Goal: Information Seeking & Learning: Learn about a topic

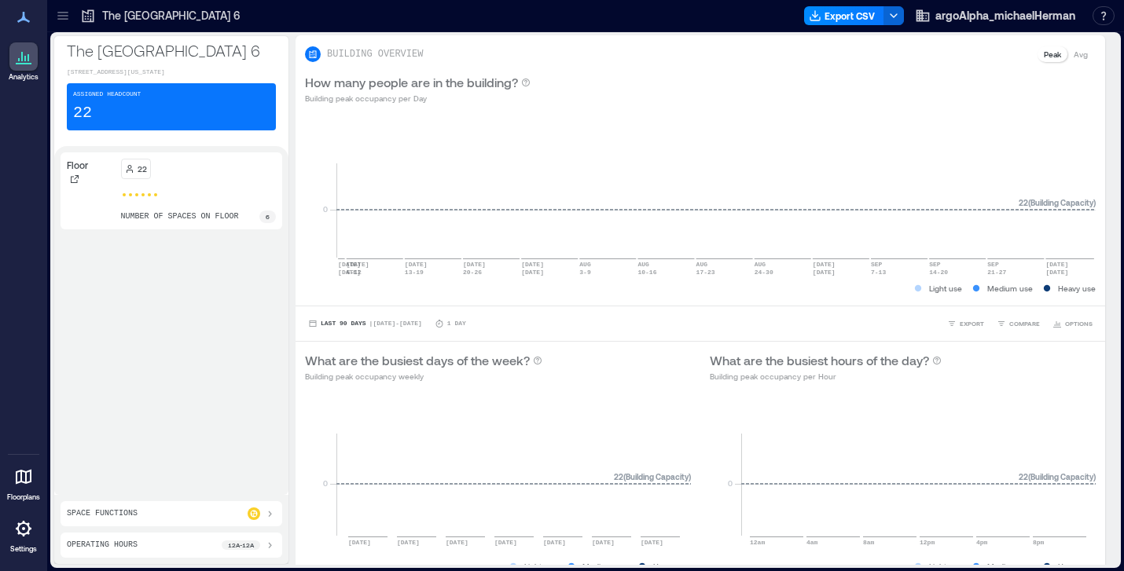
click at [24, 525] on icon at bounding box center [23, 528] width 19 height 19
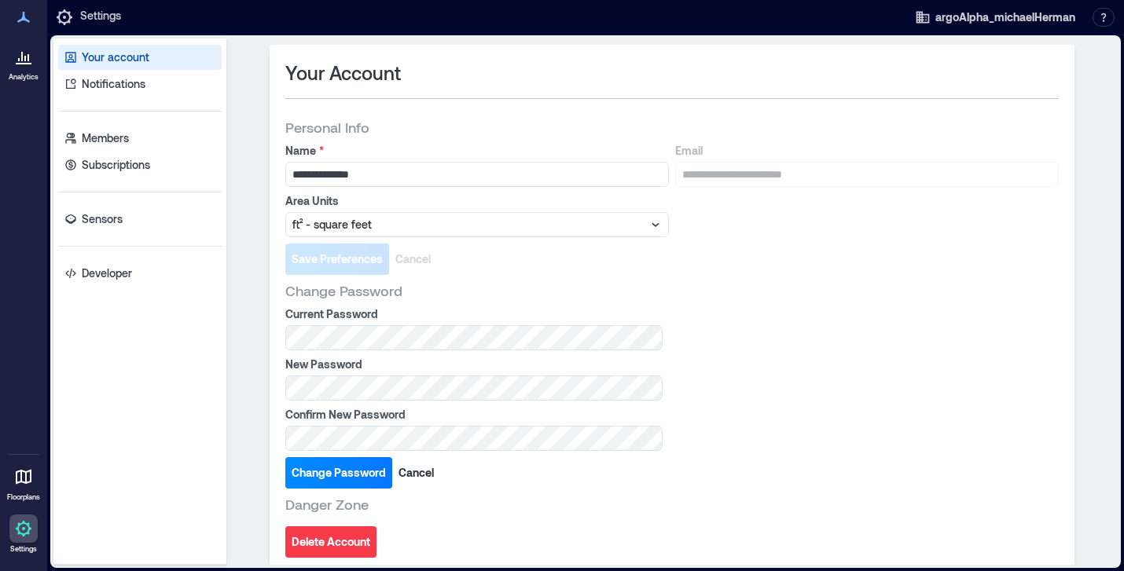
click at [476, 295] on div "Change Password" at bounding box center [671, 290] width 773 height 19
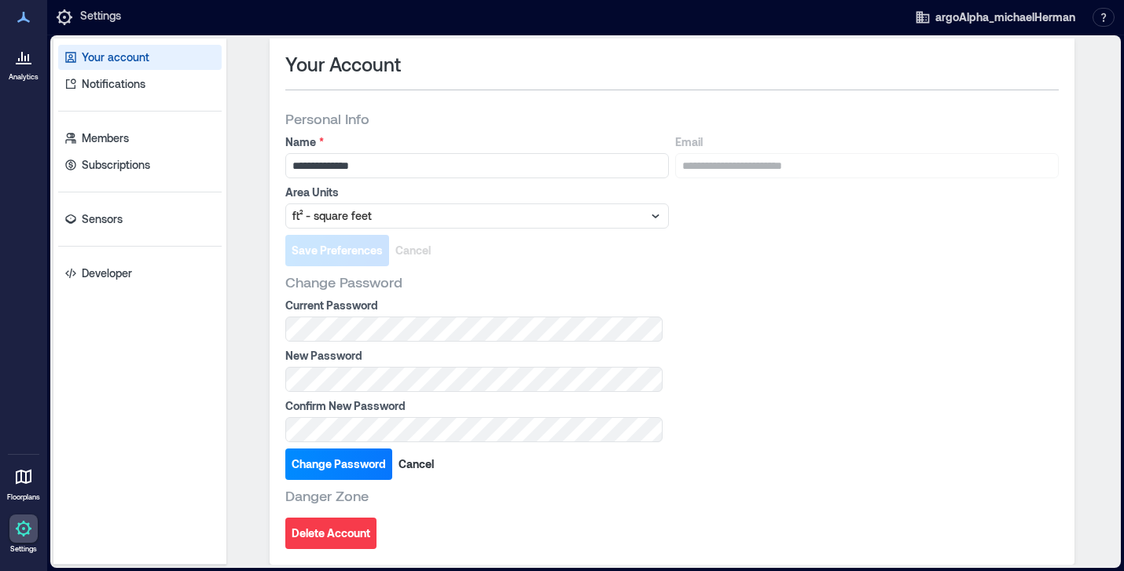
click at [465, 286] on div "Change Password" at bounding box center [671, 282] width 773 height 19
click at [19, 58] on icon at bounding box center [19, 59] width 2 height 3
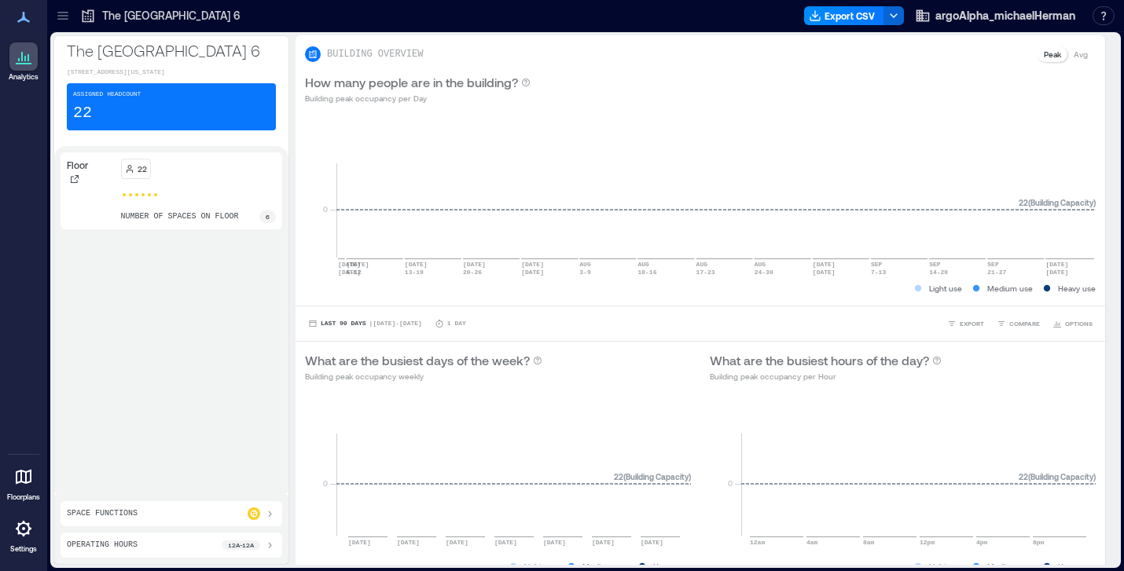
click at [181, 179] on div "22" at bounding box center [199, 169] width 156 height 20
click at [216, 515] on div "Space Functions" at bounding box center [171, 514] width 209 height 13
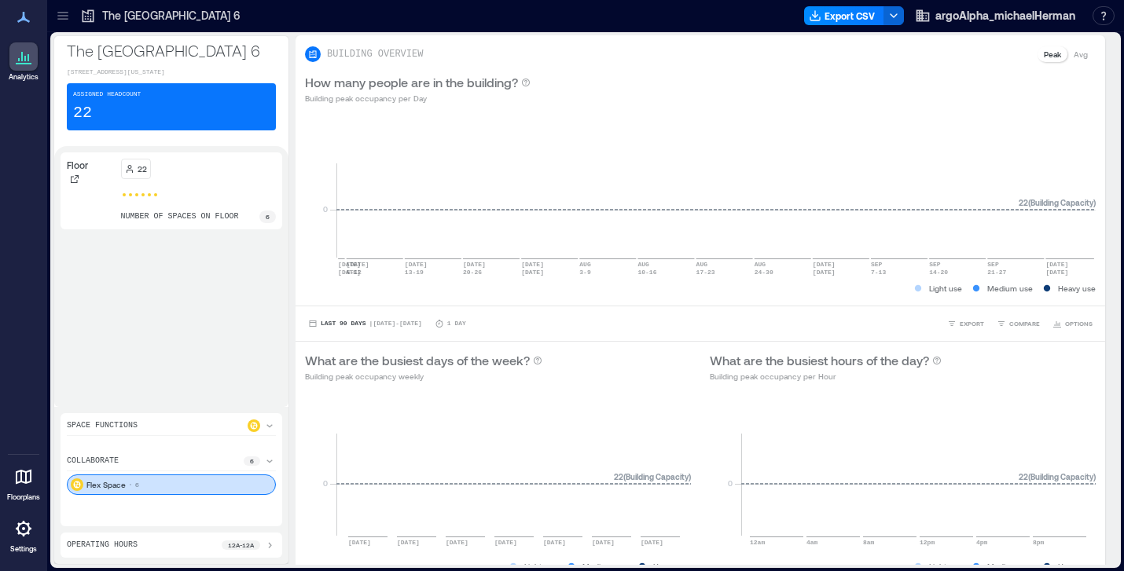
click at [202, 488] on div "Flex Space 6" at bounding box center [171, 485] width 209 height 20
click at [120, 540] on p "Operating Hours" at bounding box center [102, 545] width 71 height 13
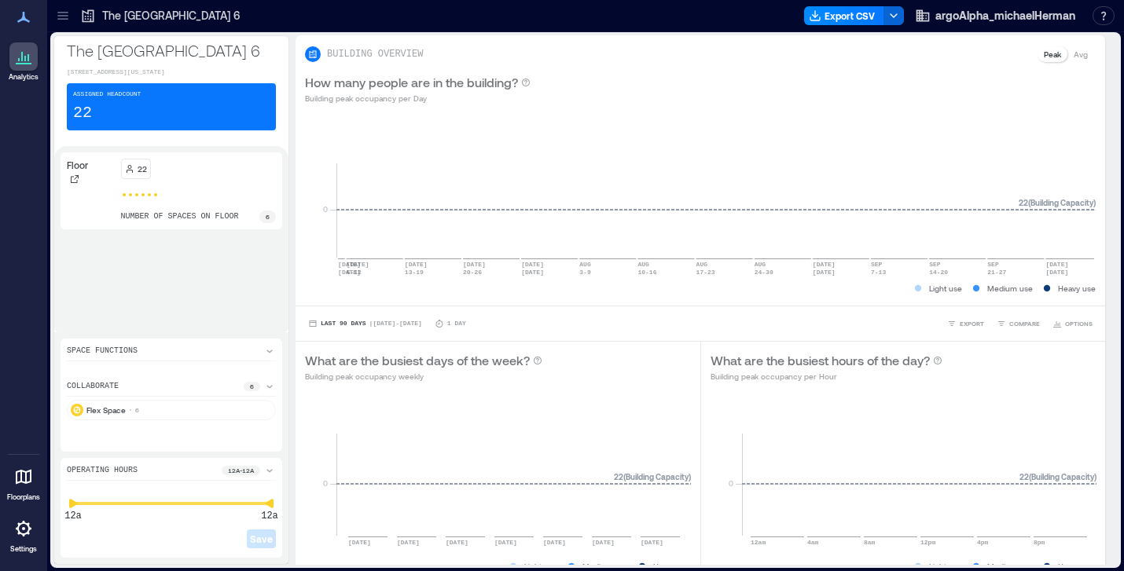
click at [23, 53] on icon at bounding box center [23, 56] width 19 height 19
click at [212, 223] on p "number of spaces on floor" at bounding box center [180, 217] width 118 height 13
click at [138, 175] on p "22" at bounding box center [142, 169] width 9 height 13
click at [142, 196] on span at bounding box center [142, 194] width 3 height 3
click at [19, 482] on icon at bounding box center [24, 477] width 16 height 15
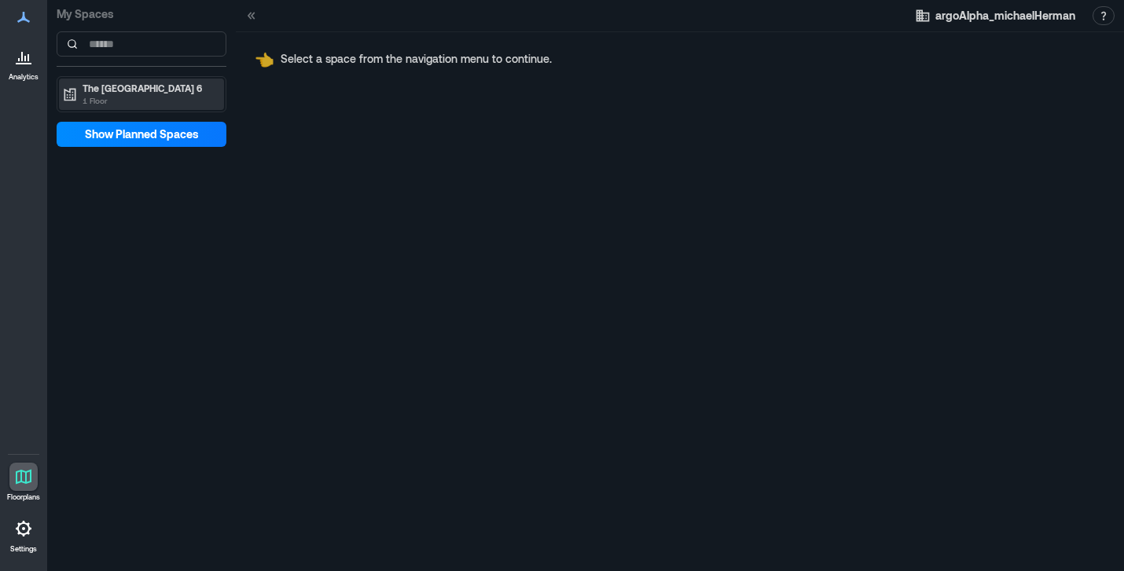
click at [121, 99] on p "1 Floor" at bounding box center [149, 100] width 132 height 13
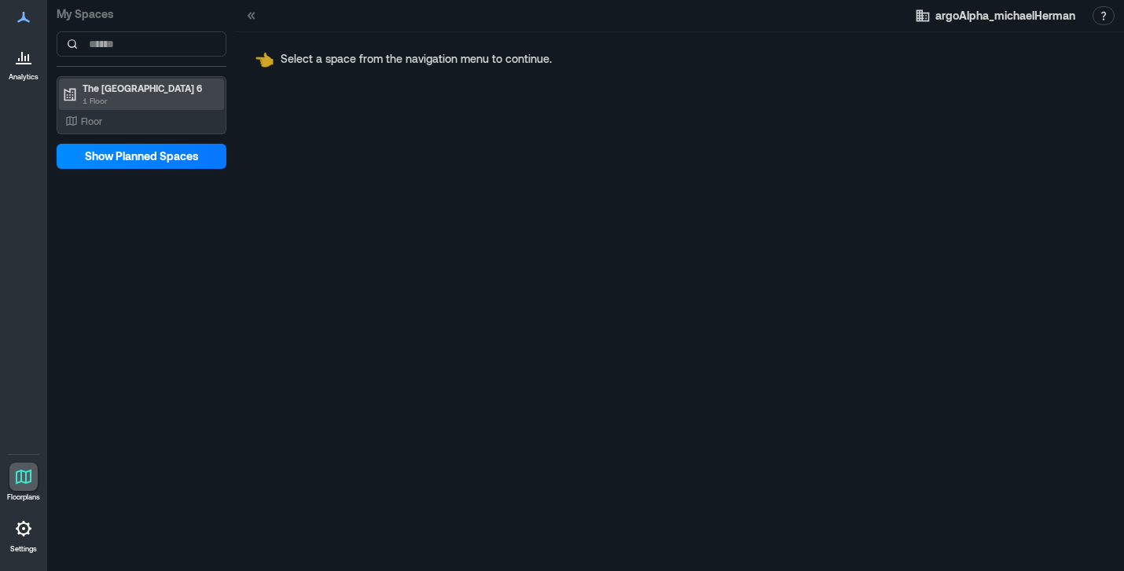
click at [121, 99] on p "1 Floor" at bounding box center [149, 100] width 132 height 13
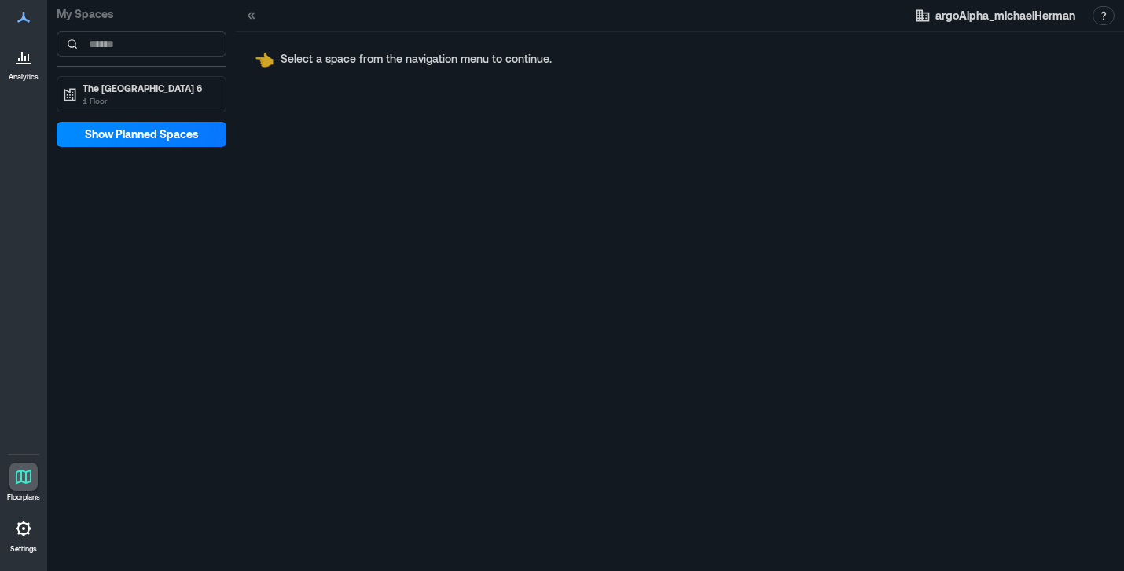
click at [24, 528] on icon at bounding box center [23, 528] width 3 height 3
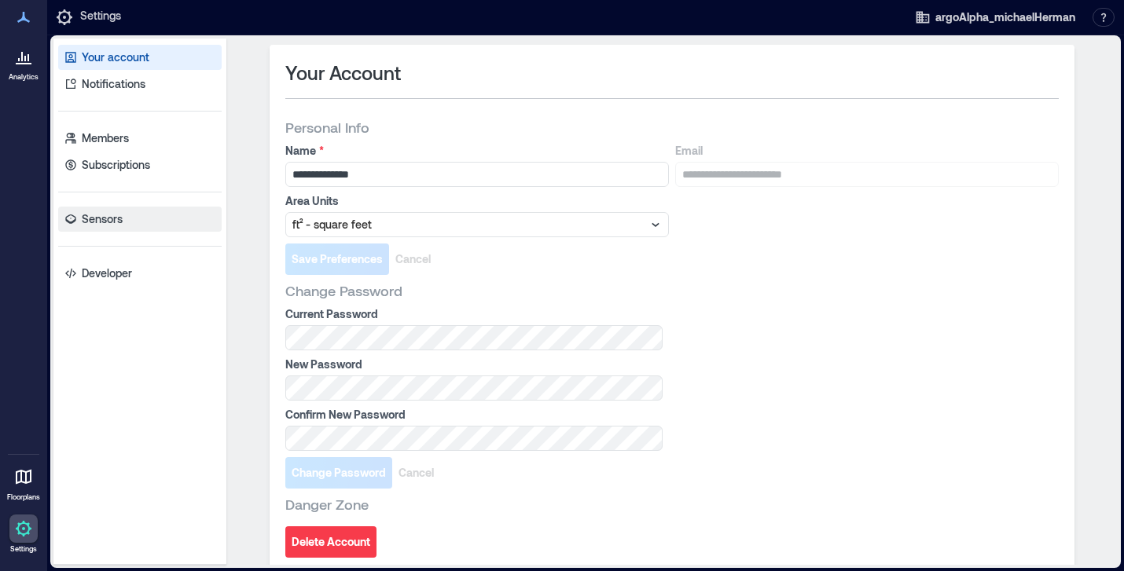
click at [99, 211] on p "Sensors" at bounding box center [102, 219] width 41 height 16
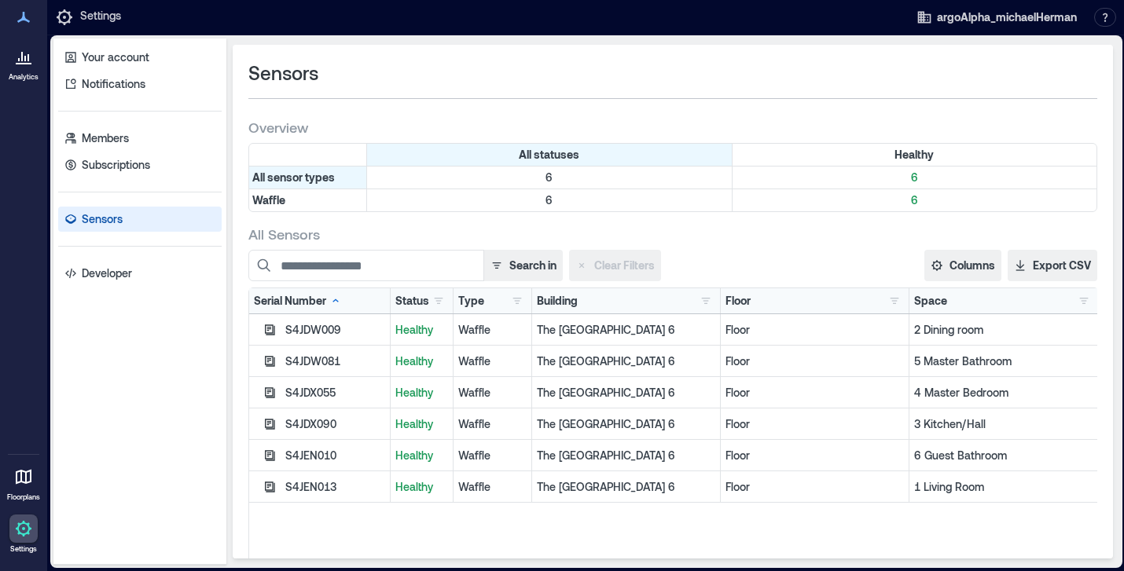
click at [29, 55] on icon at bounding box center [23, 56] width 19 height 19
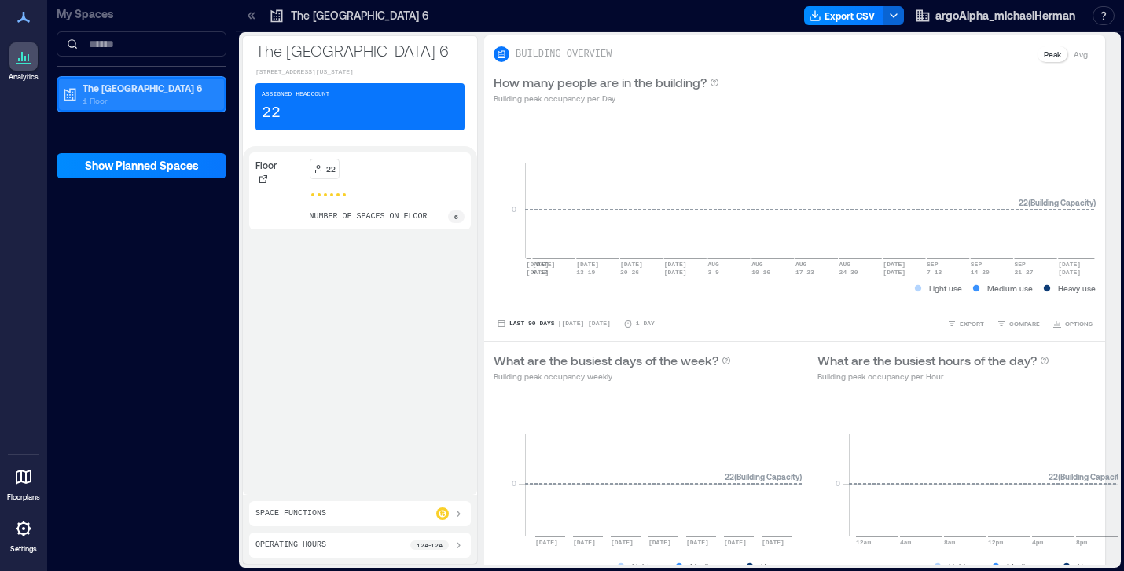
click at [132, 91] on p "The [GEOGRAPHIC_DATA] 6" at bounding box center [149, 88] width 132 height 13
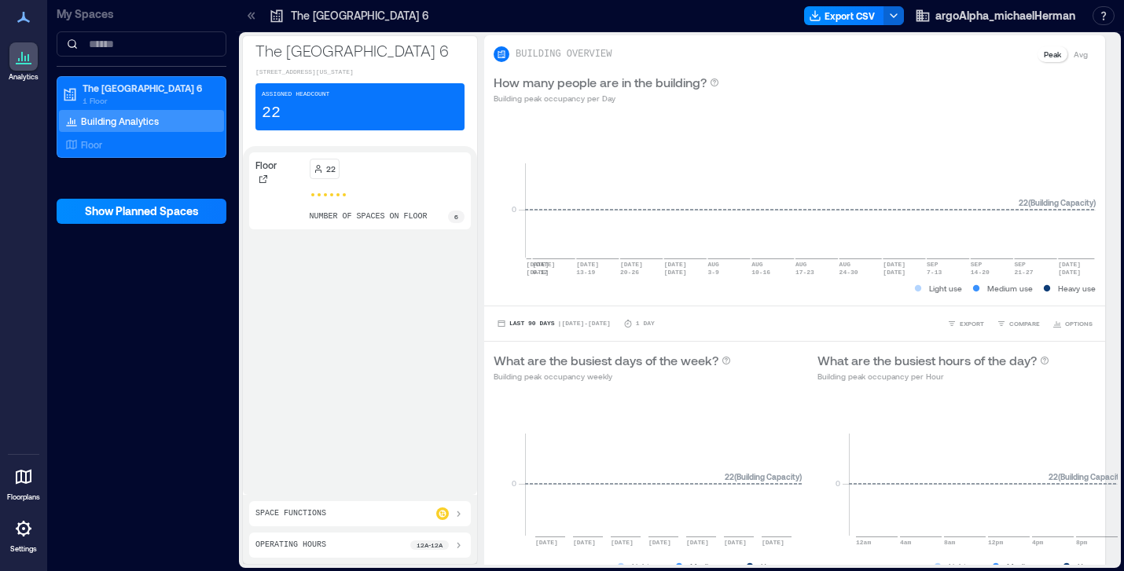
click at [109, 123] on p "Building Analytics" at bounding box center [120, 121] width 78 height 13
click at [101, 139] on p "Floor" at bounding box center [91, 144] width 21 height 13
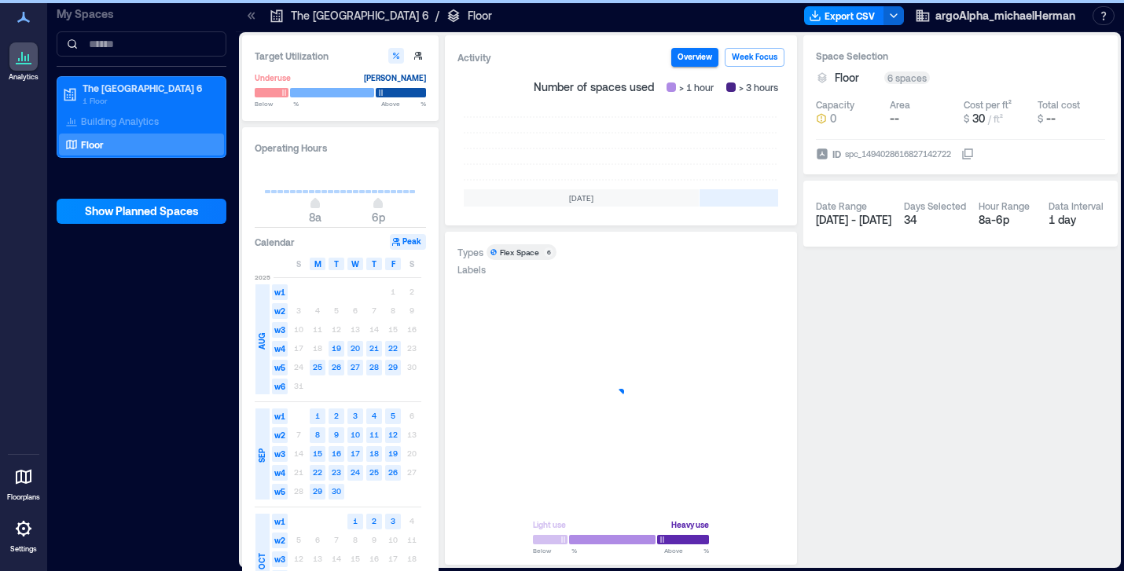
scroll to position [0, 534]
